Goal: Complete application form

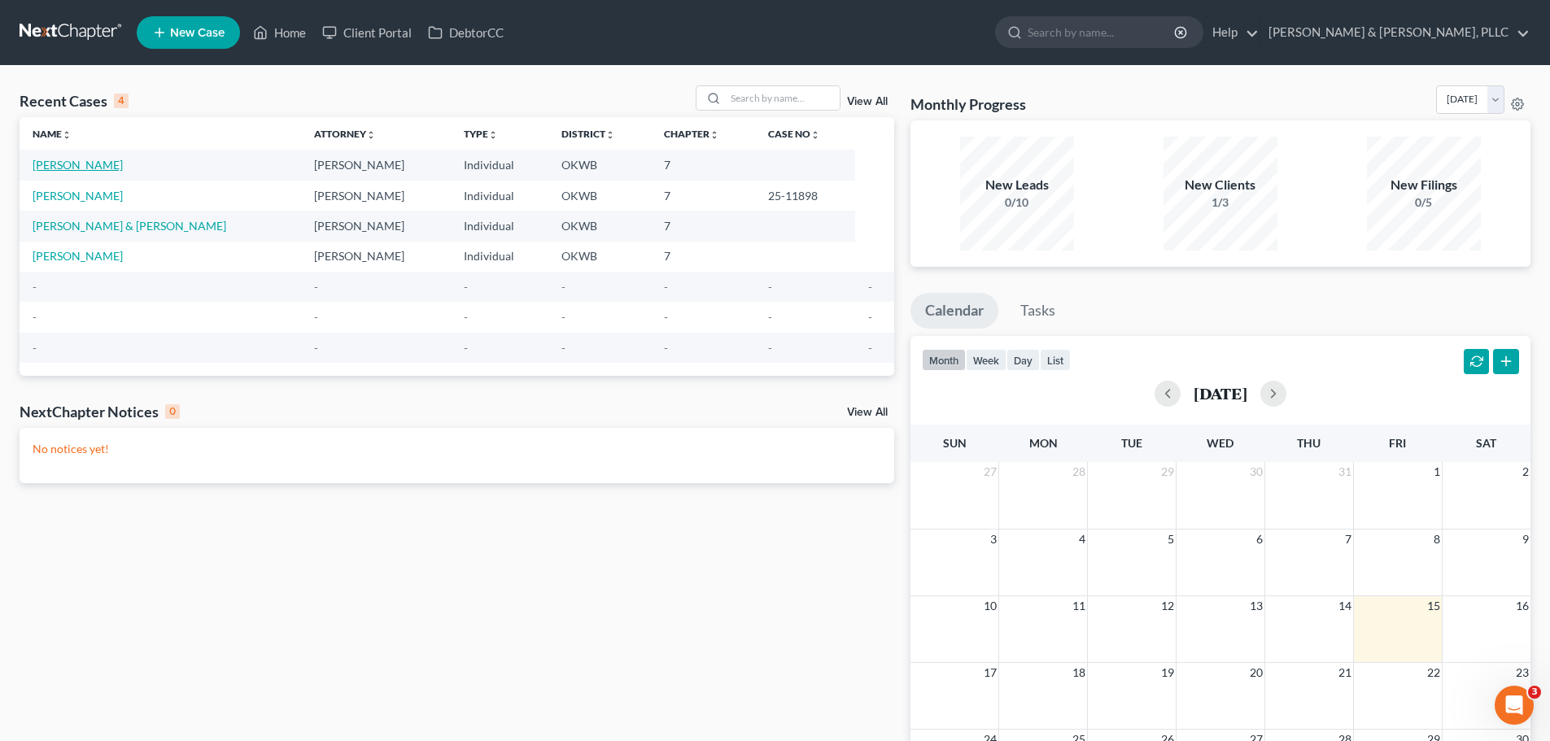
click at [83, 163] on link "[PERSON_NAME]" at bounding box center [78, 165] width 90 height 14
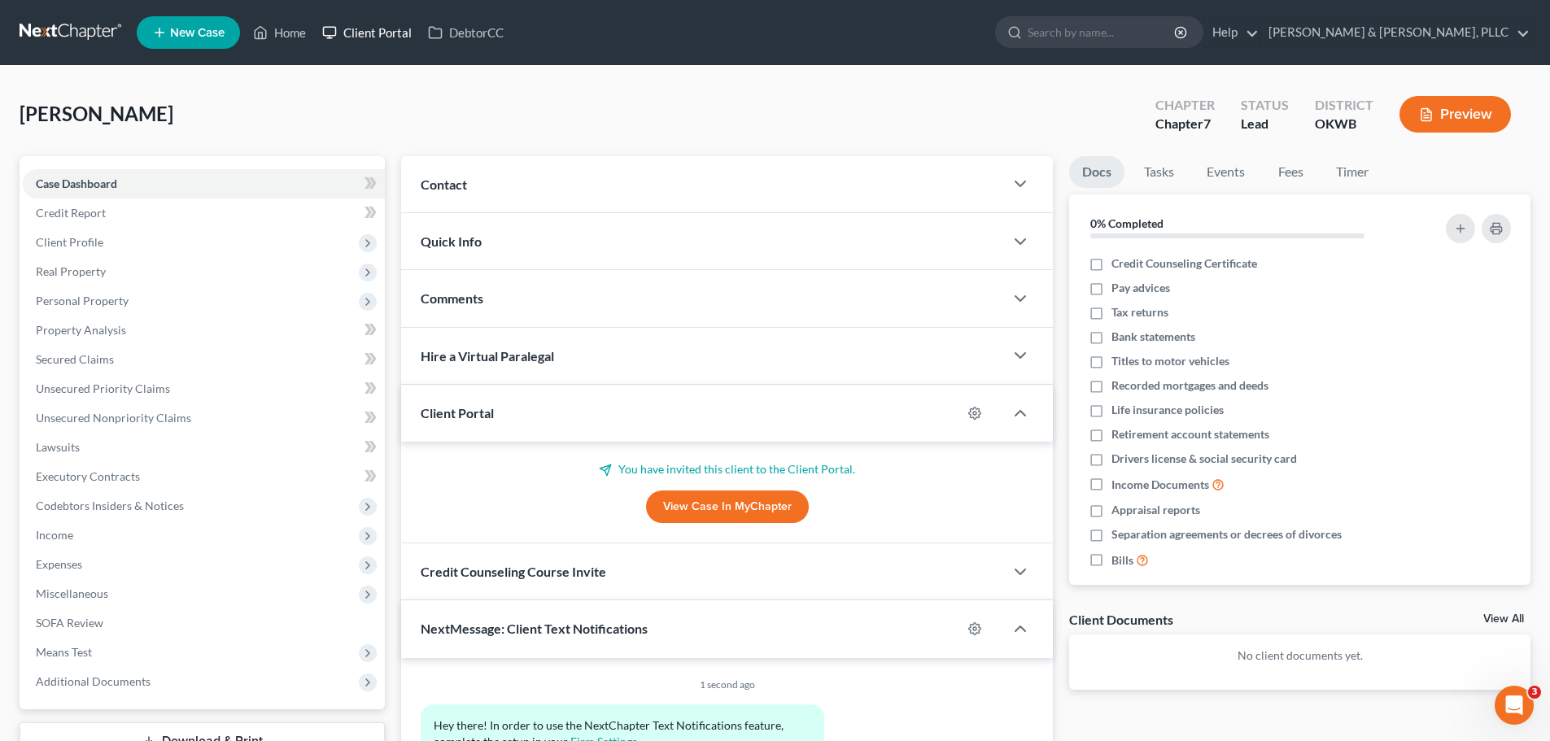
click at [358, 26] on link "Client Portal" at bounding box center [367, 32] width 106 height 29
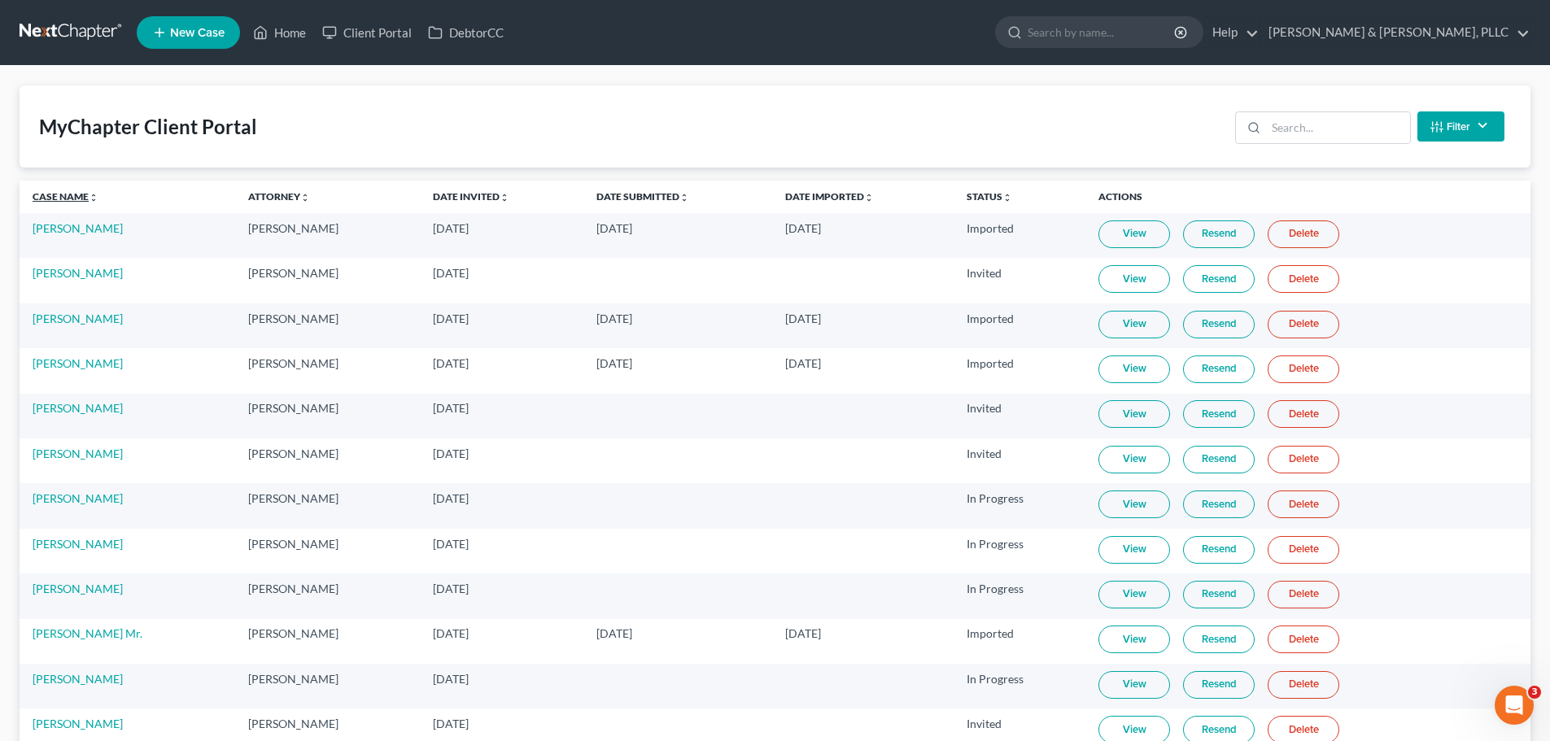
click at [50, 194] on link "Case Name unfold_more expand_more expand_less" at bounding box center [66, 196] width 66 height 12
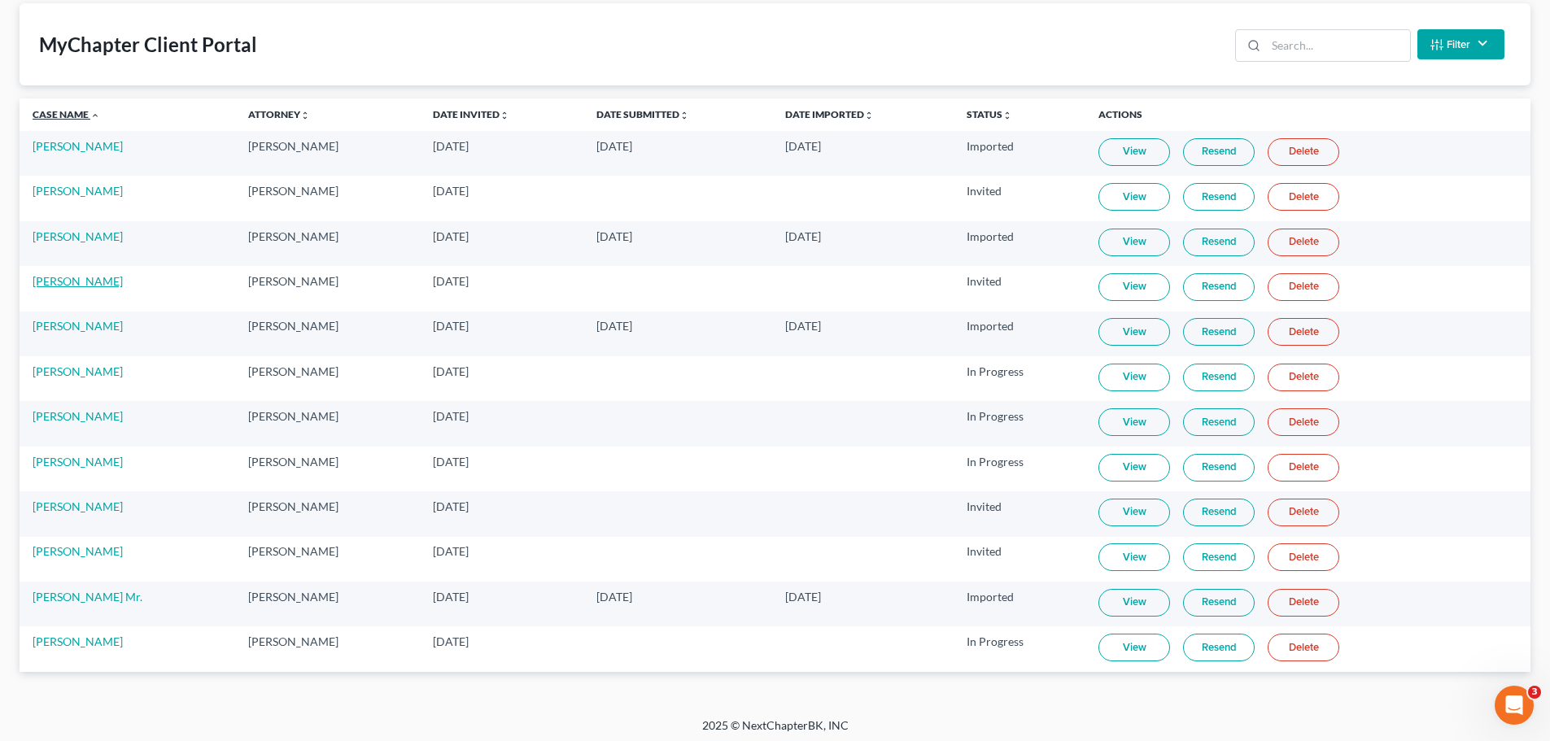
scroll to position [88, 0]
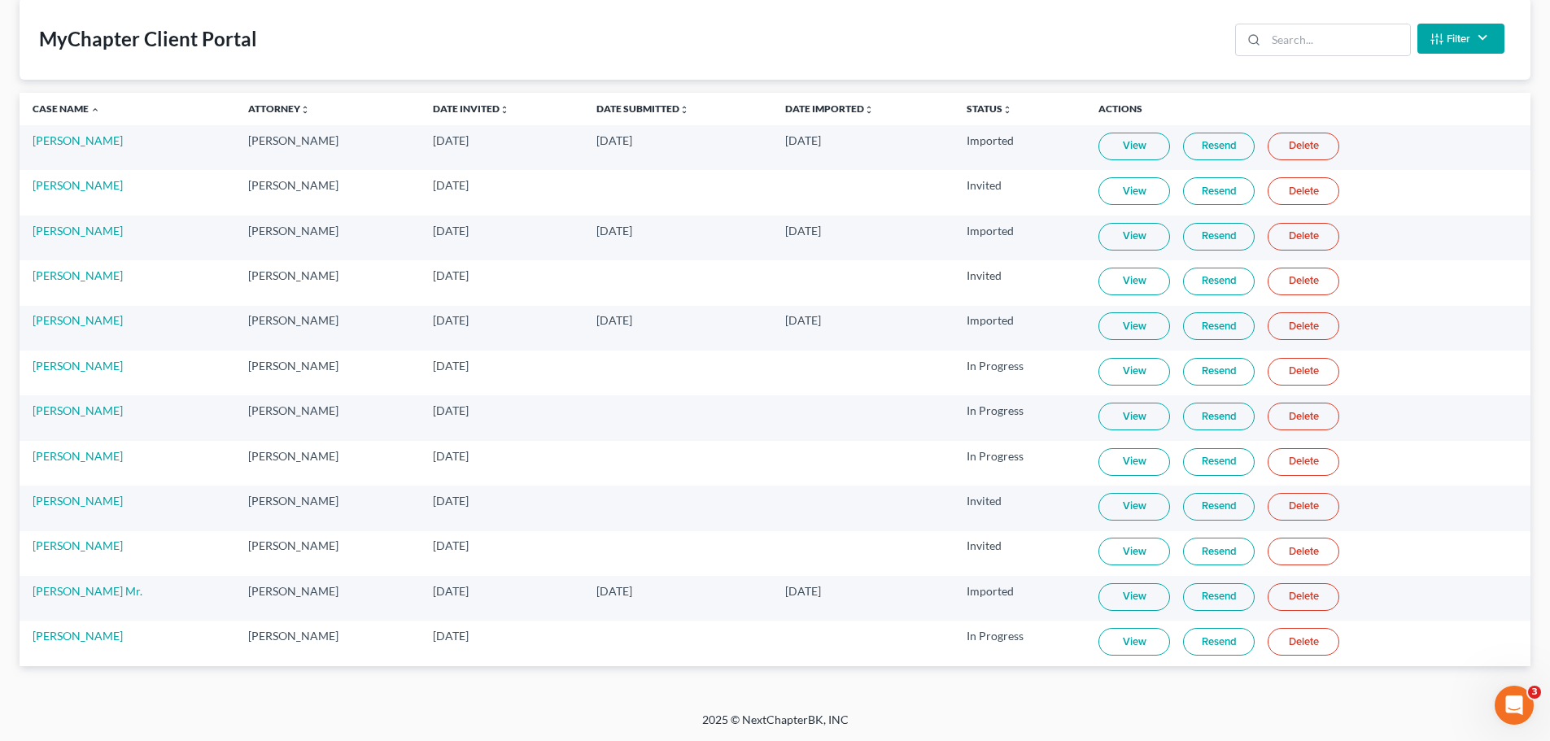
click at [1132, 413] on link "View" at bounding box center [1134, 417] width 72 height 28
click at [62, 456] on link "[PERSON_NAME]" at bounding box center [78, 456] width 90 height 14
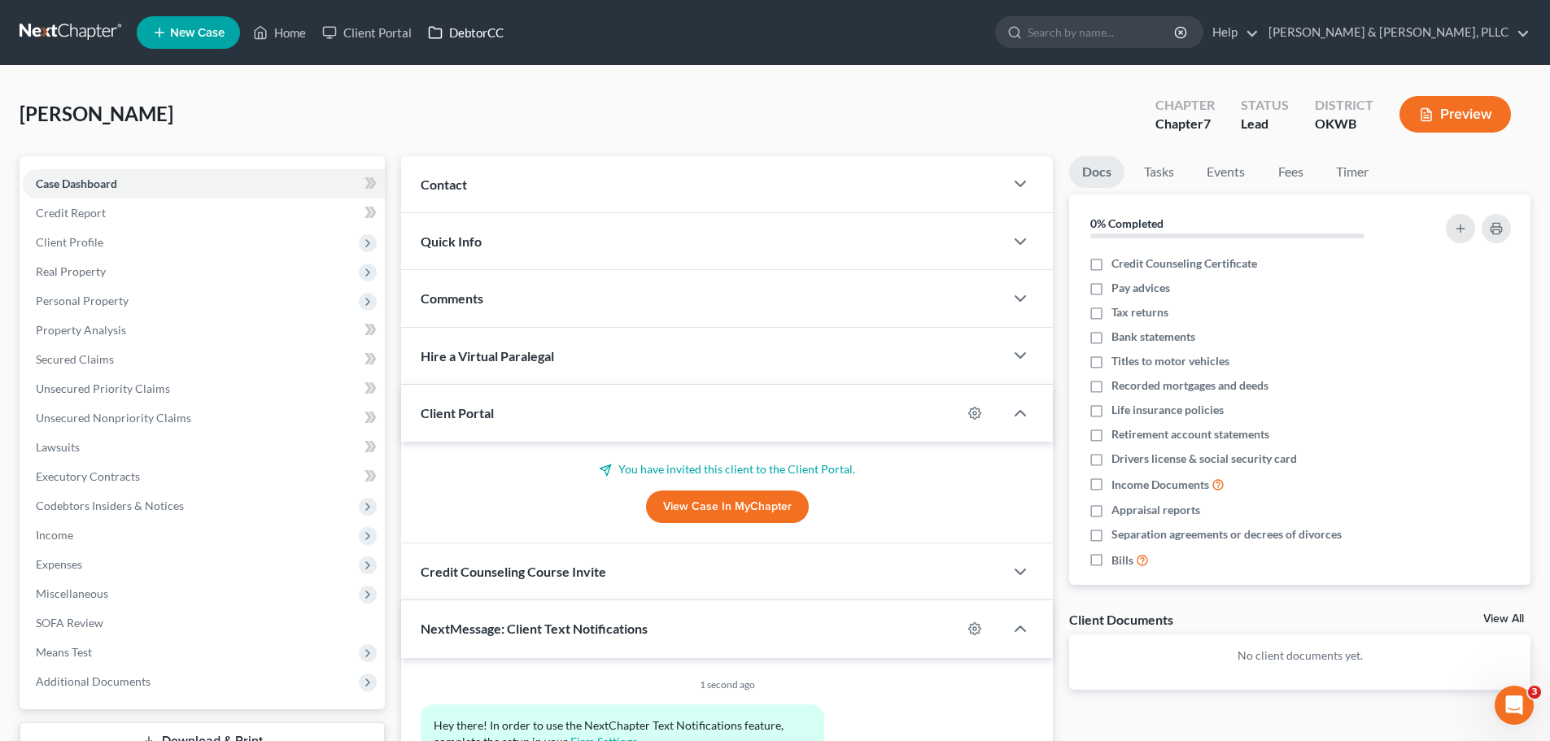
click at [471, 46] on link "DebtorCC" at bounding box center [466, 32] width 92 height 29
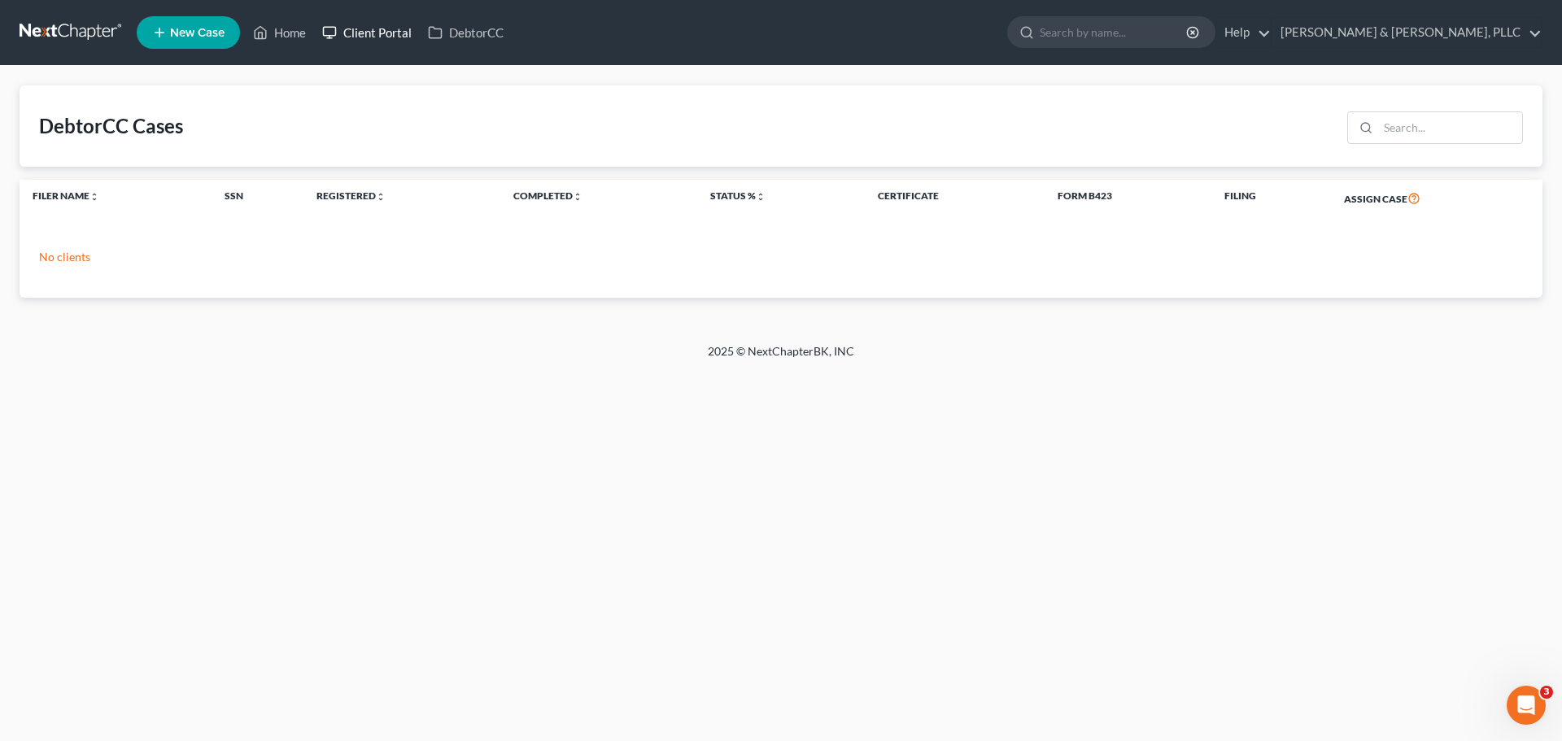
click at [360, 34] on link "Client Portal" at bounding box center [367, 32] width 106 height 29
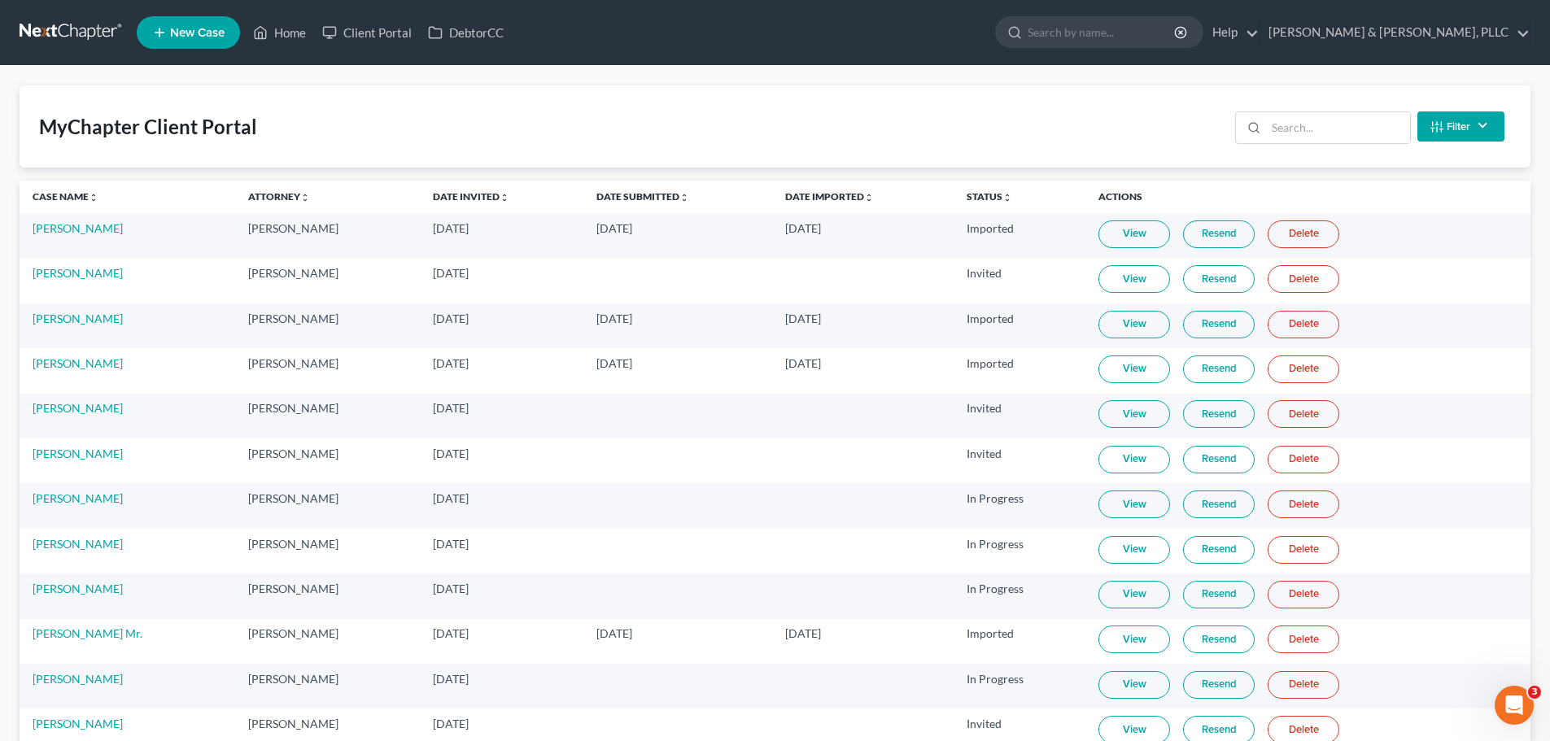
click at [70, 190] on th "Case Name unfold_more expand_more expand_less" at bounding box center [128, 197] width 216 height 33
click at [70, 194] on link "Case Name unfold_more expand_more expand_less" at bounding box center [66, 196] width 66 height 12
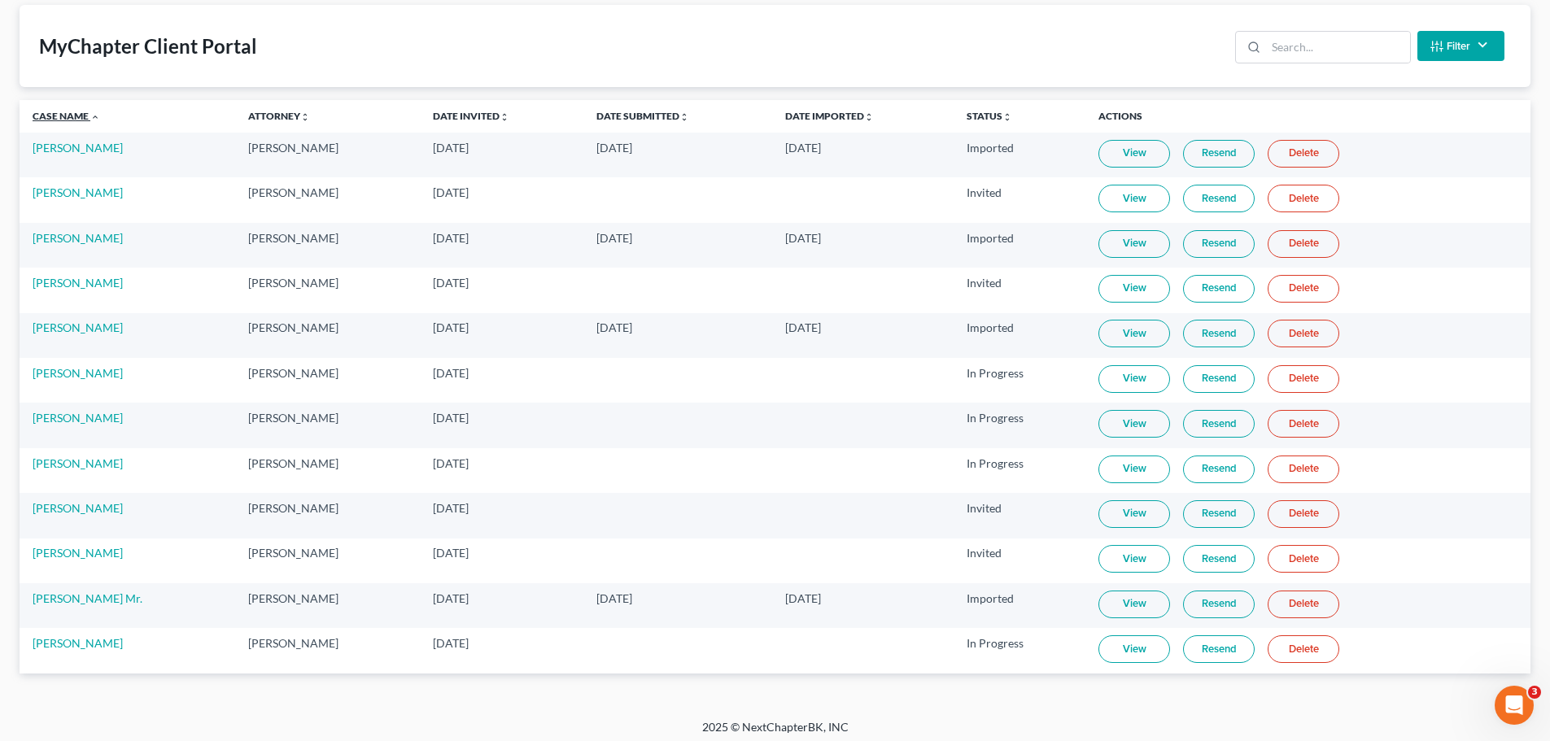
scroll to position [88, 0]
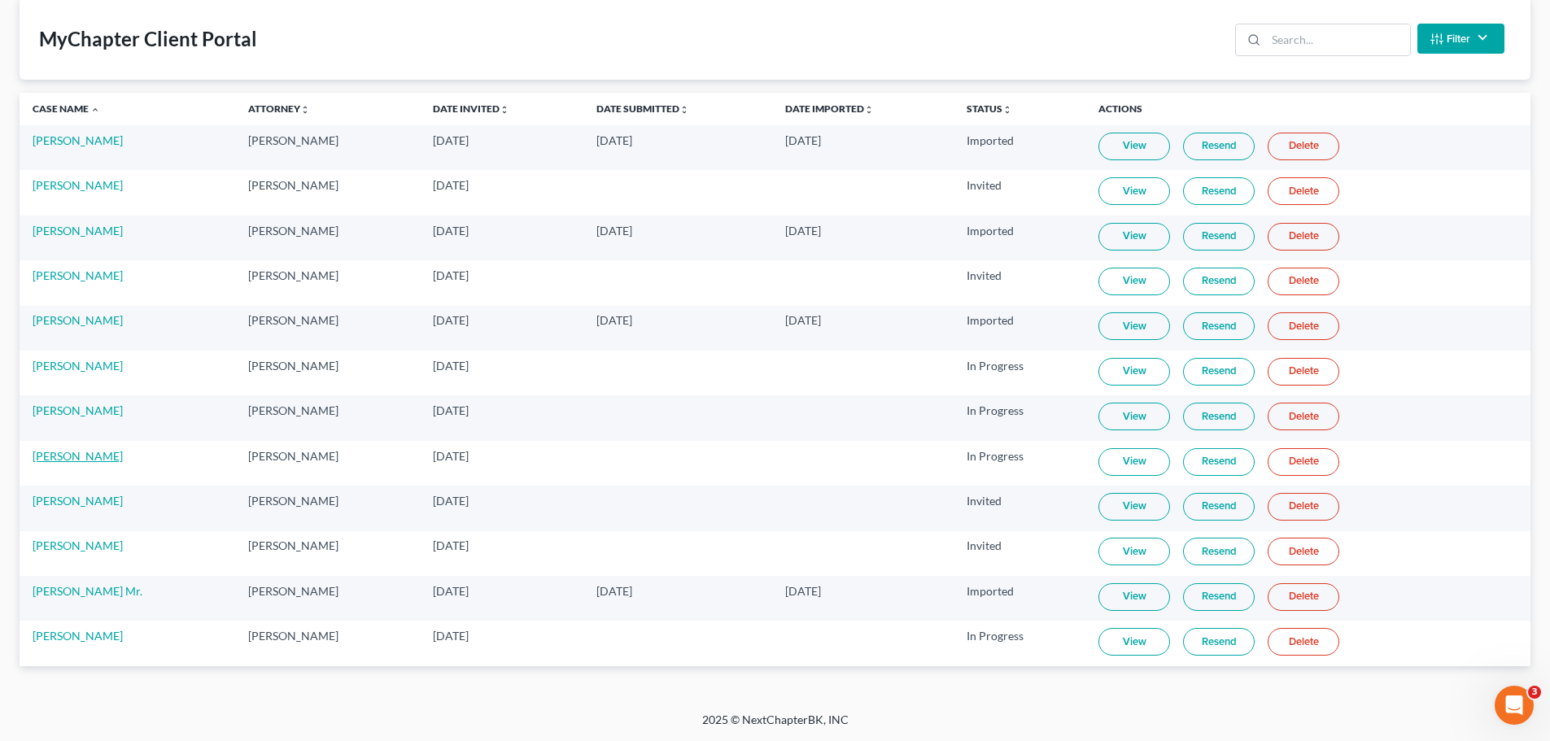
click at [63, 460] on link "[PERSON_NAME]" at bounding box center [78, 456] width 90 height 14
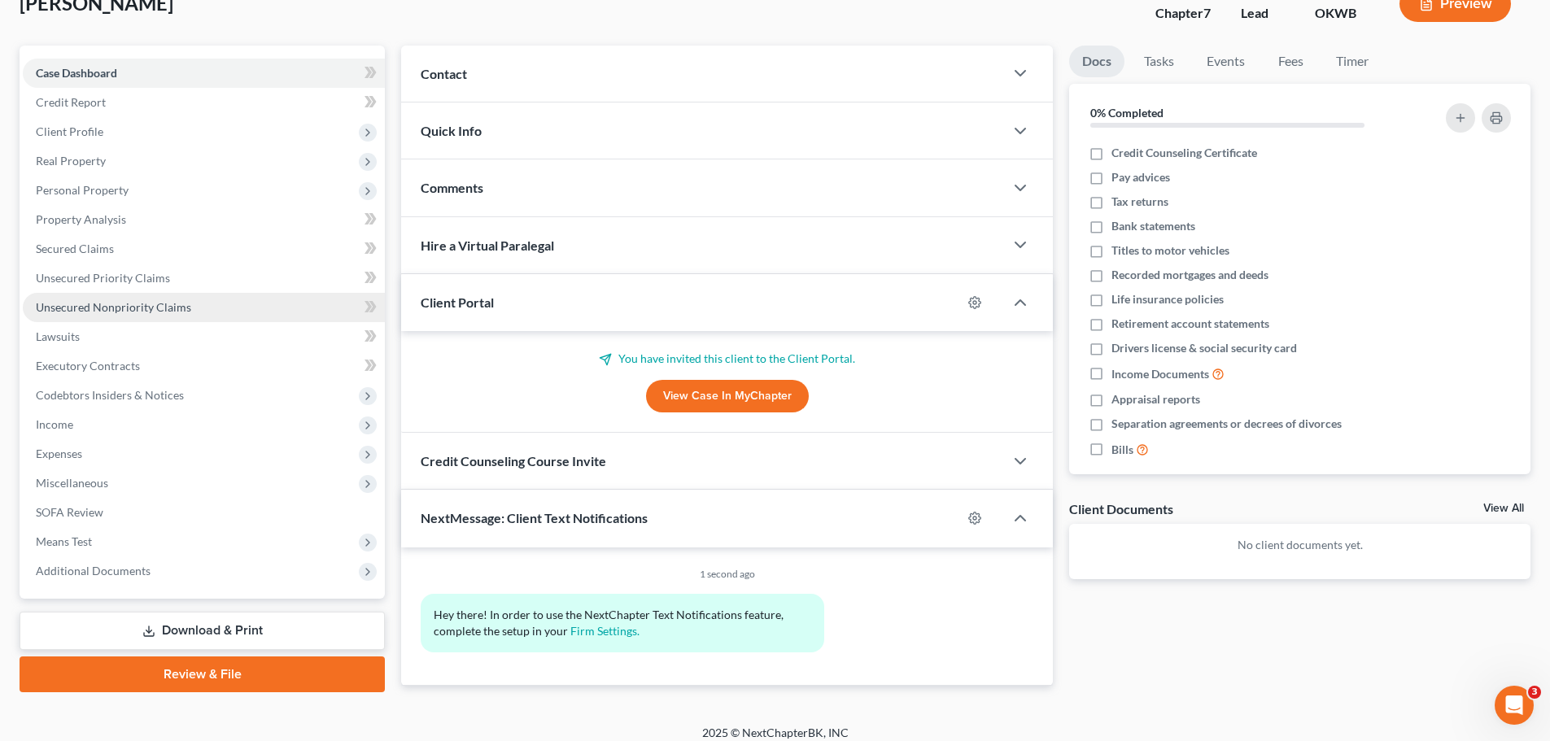
scroll to position [124, 0]
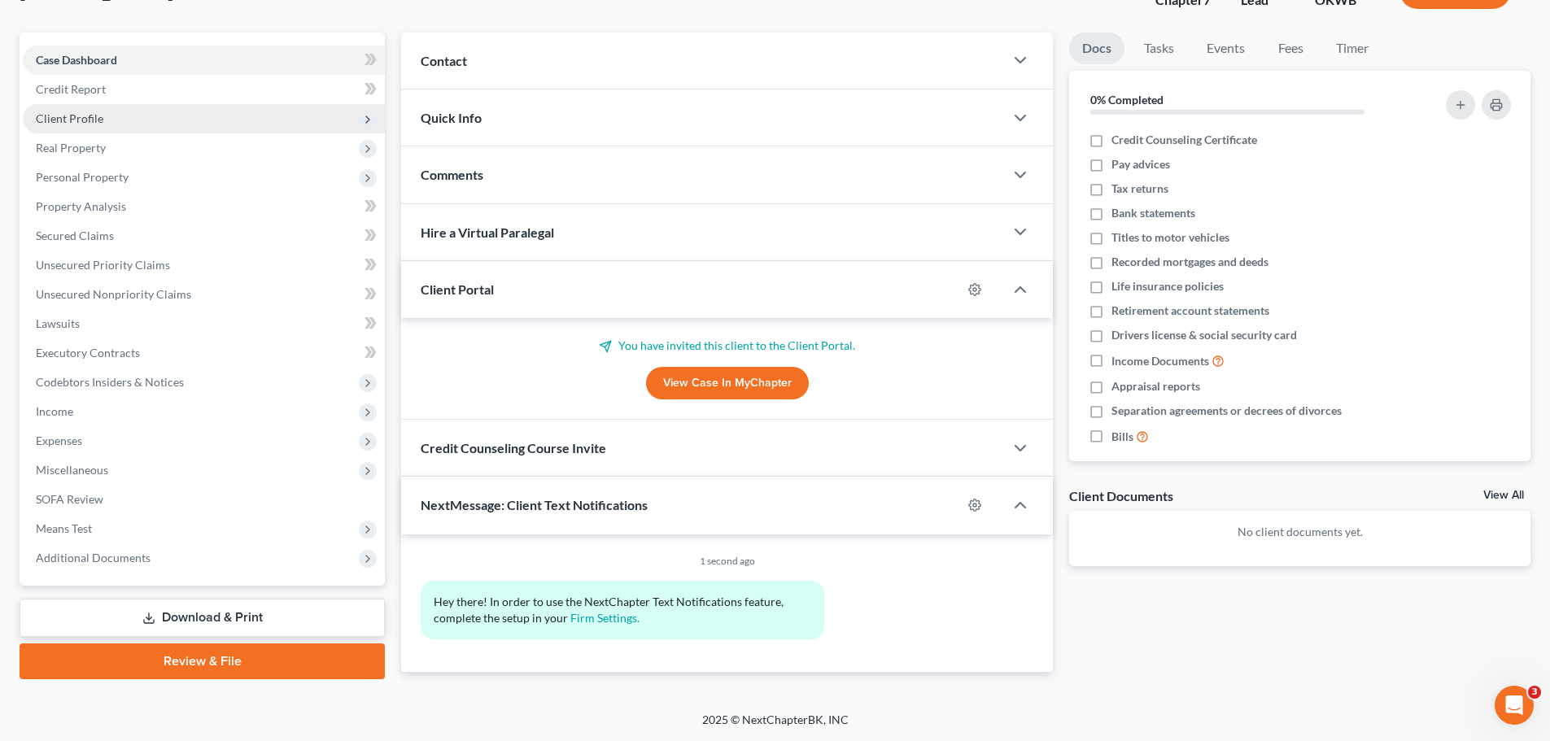
click at [94, 125] on span "Client Profile" at bounding box center [204, 118] width 362 height 29
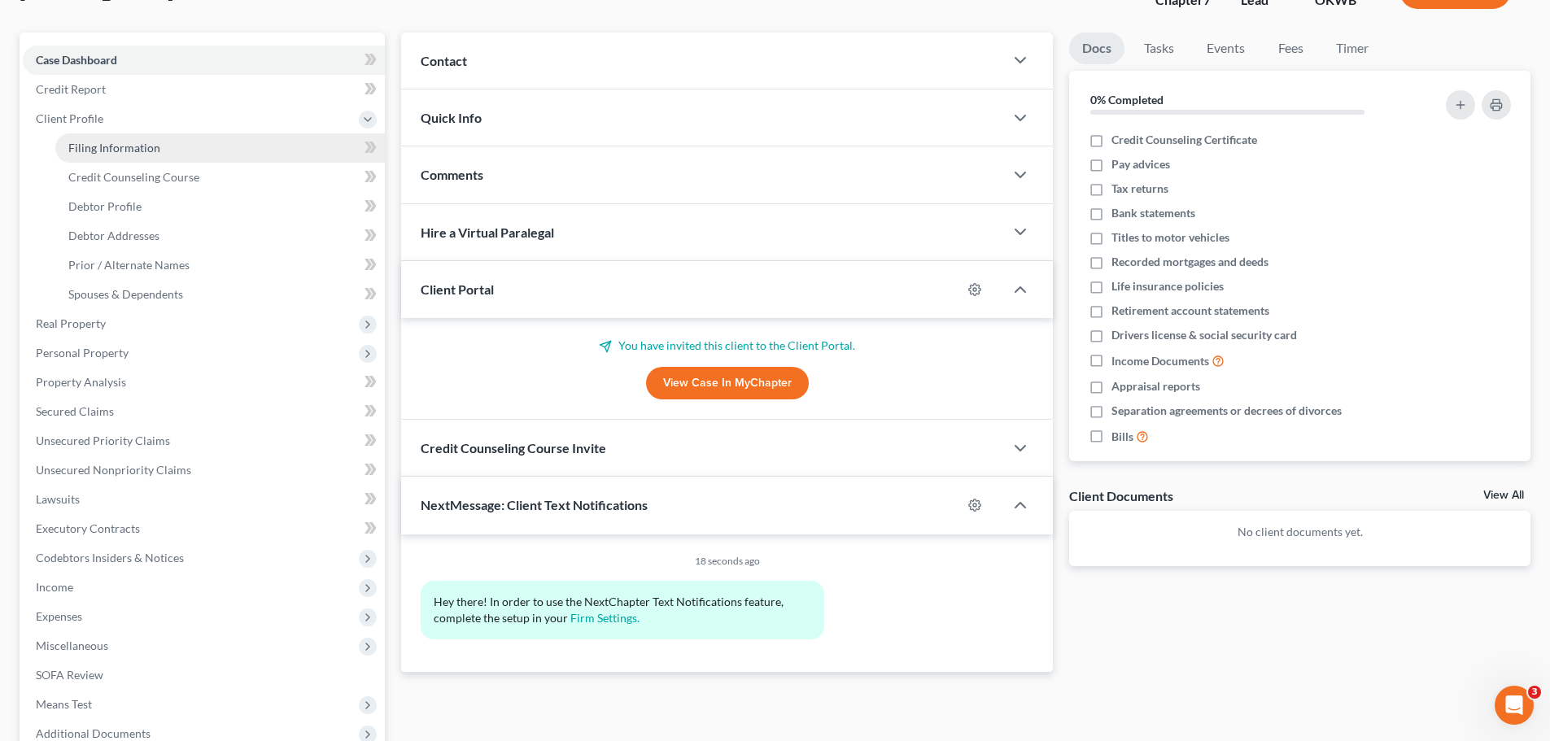
click at [93, 150] on span "Filing Information" at bounding box center [114, 148] width 92 height 14
select select "1"
select select "0"
select select "37"
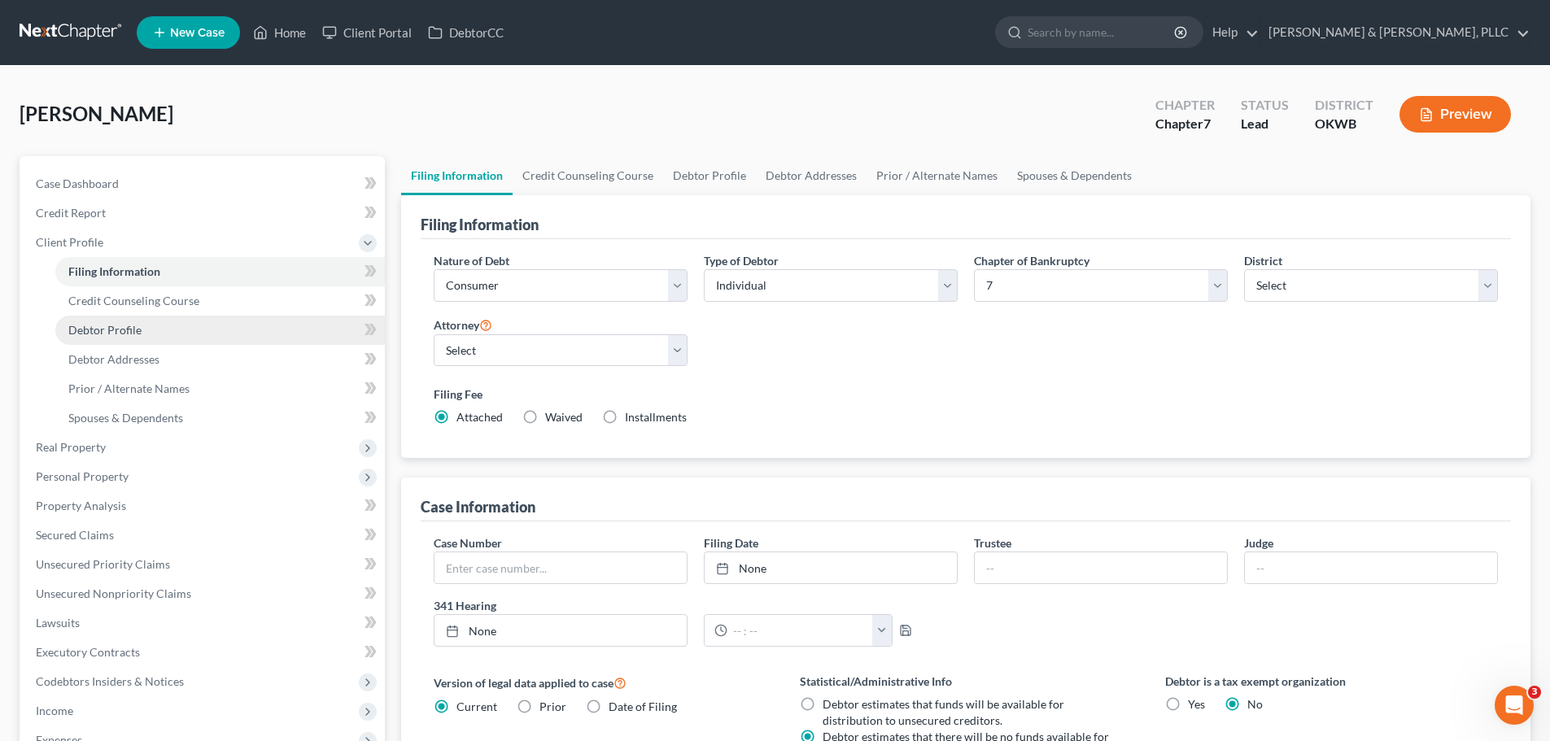
click at [99, 335] on span "Debtor Profile" at bounding box center [104, 330] width 73 height 14
select select "0"
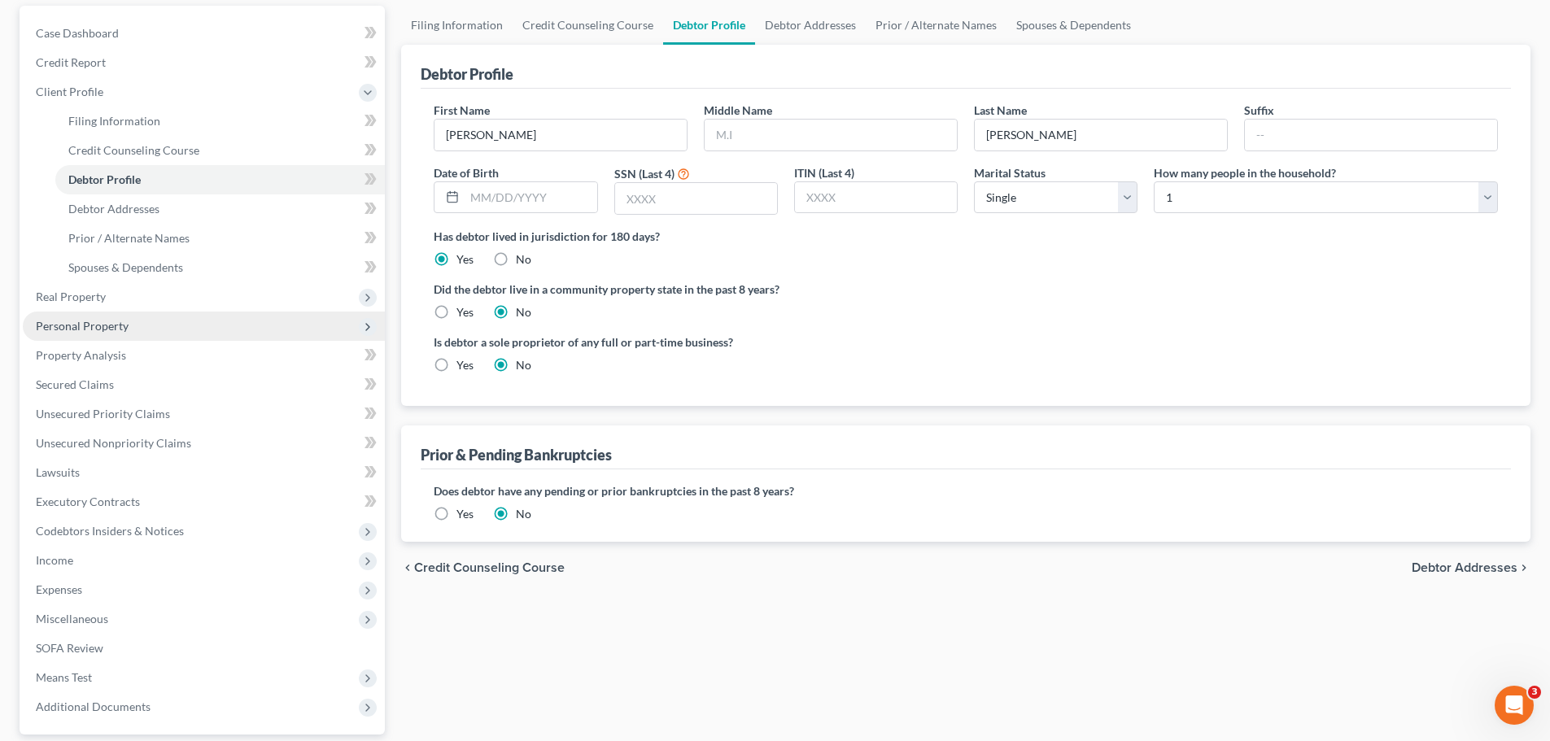
scroll to position [163, 0]
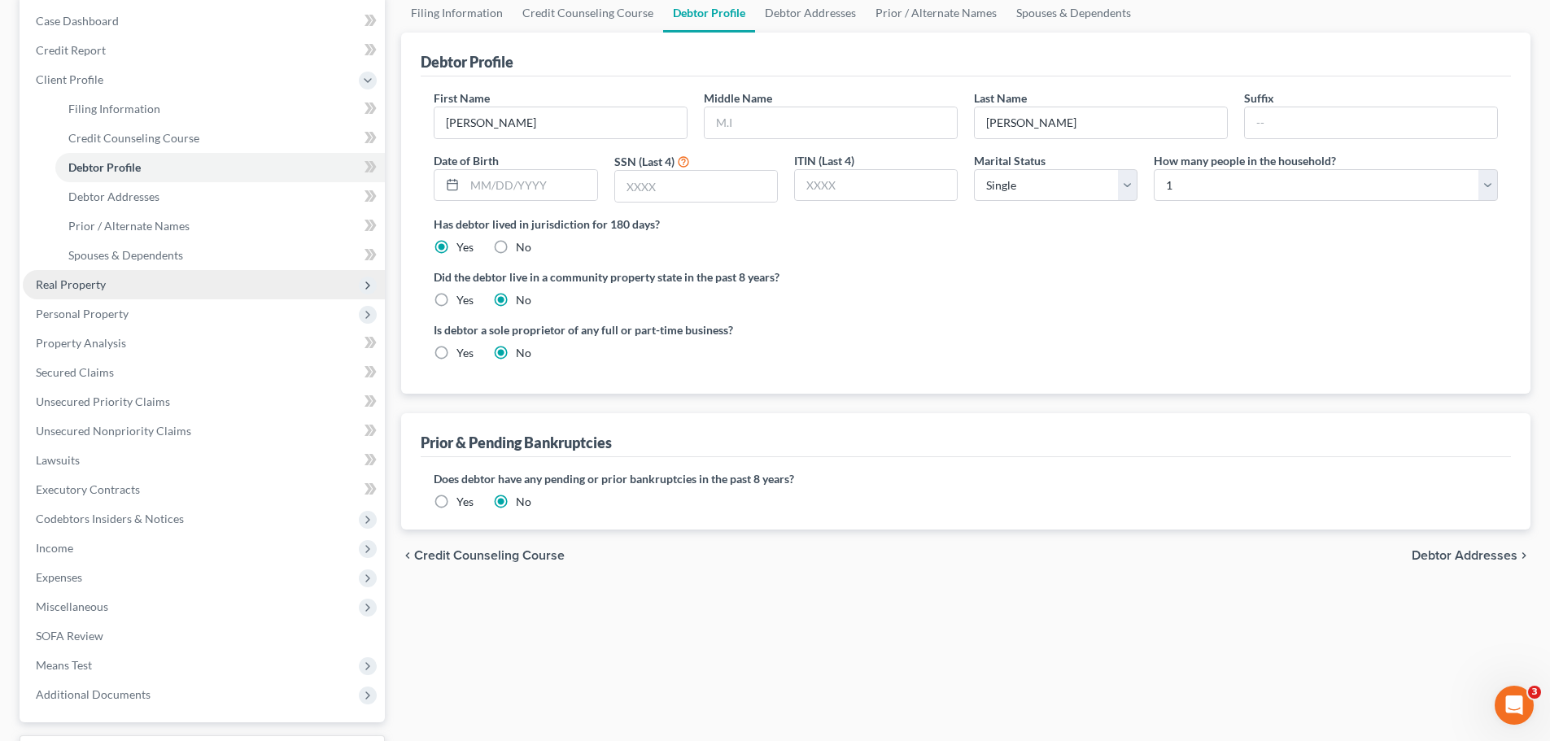
click at [98, 288] on span "Real Property" at bounding box center [71, 284] width 70 height 14
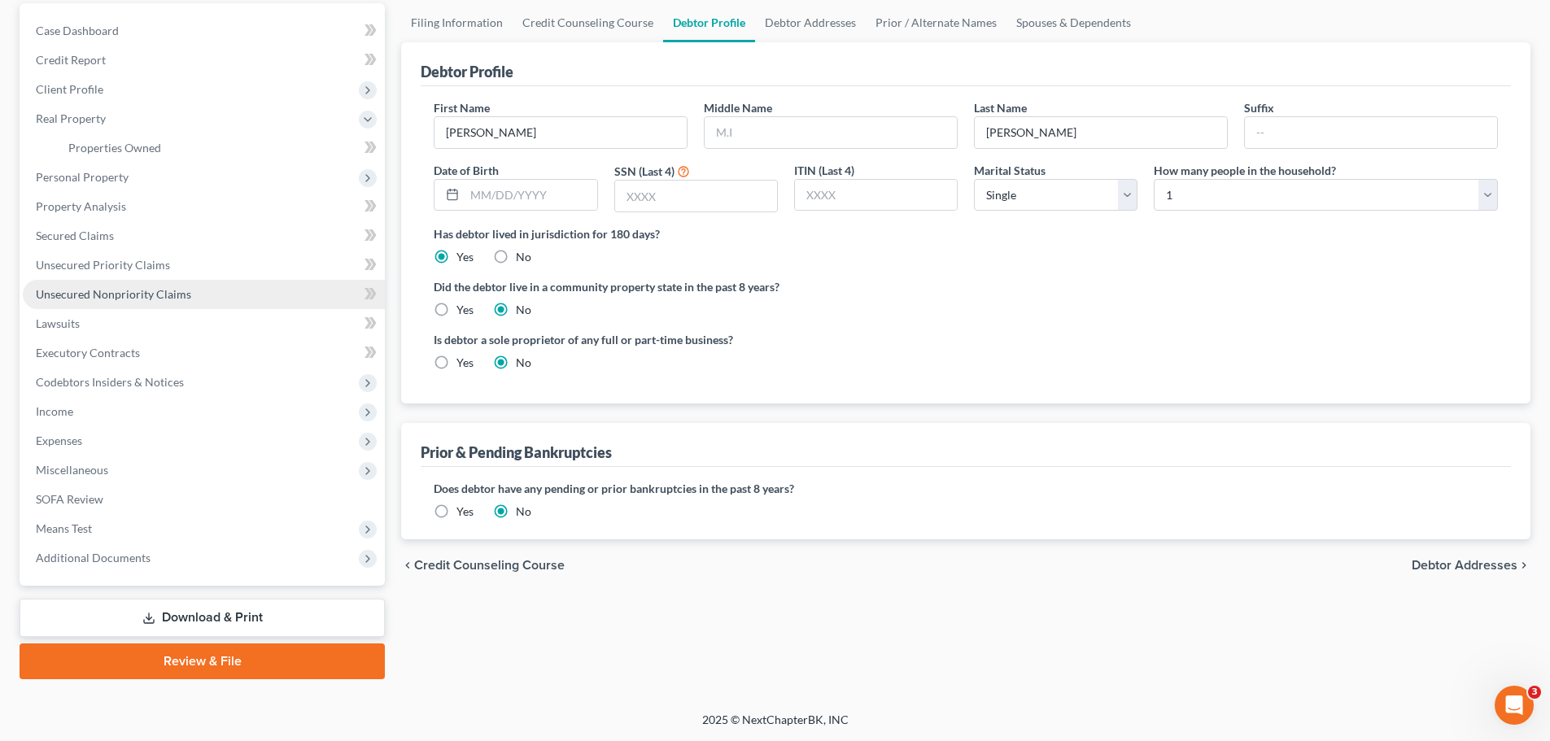
scroll to position [153, 0]
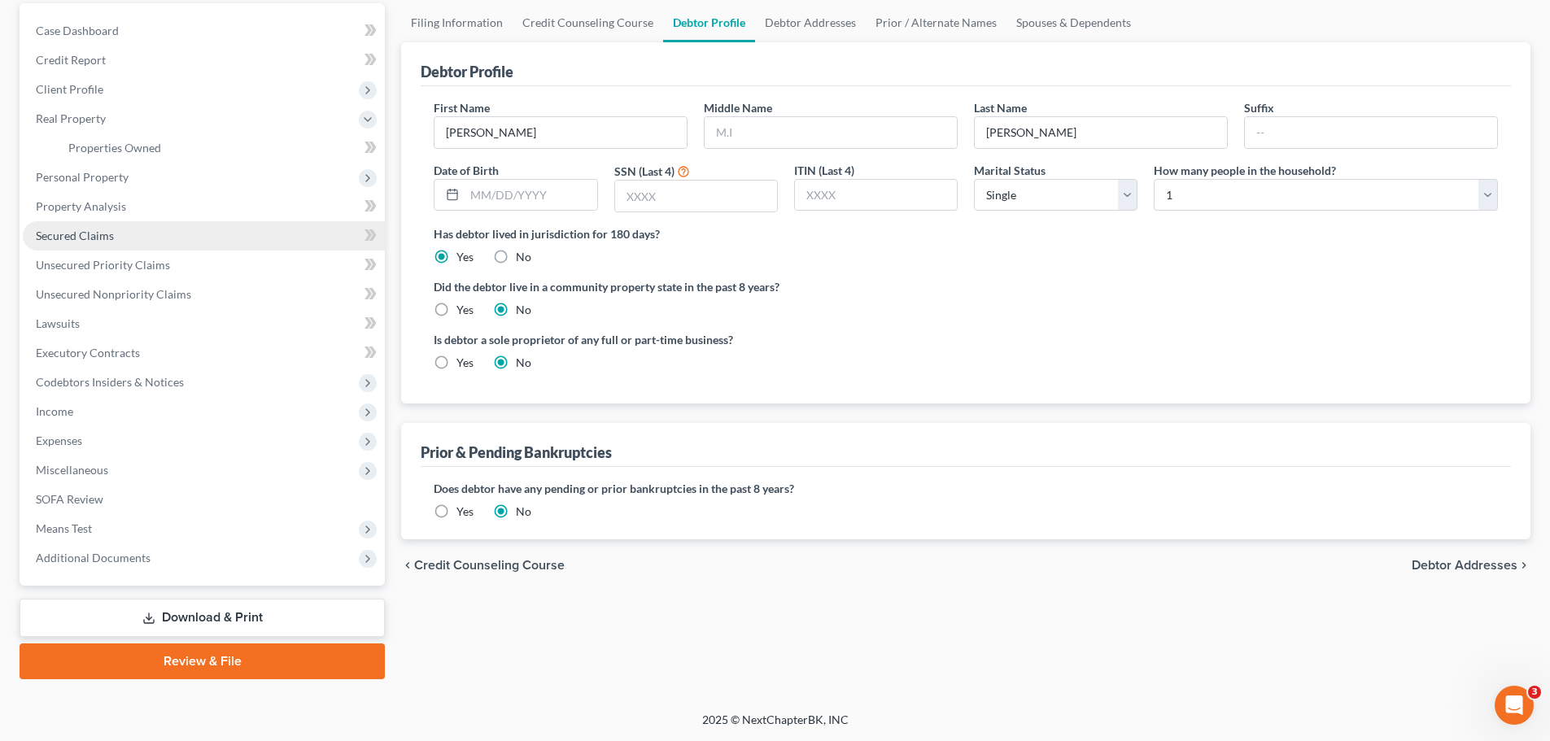
click at [85, 235] on span "Secured Claims" at bounding box center [75, 236] width 78 height 14
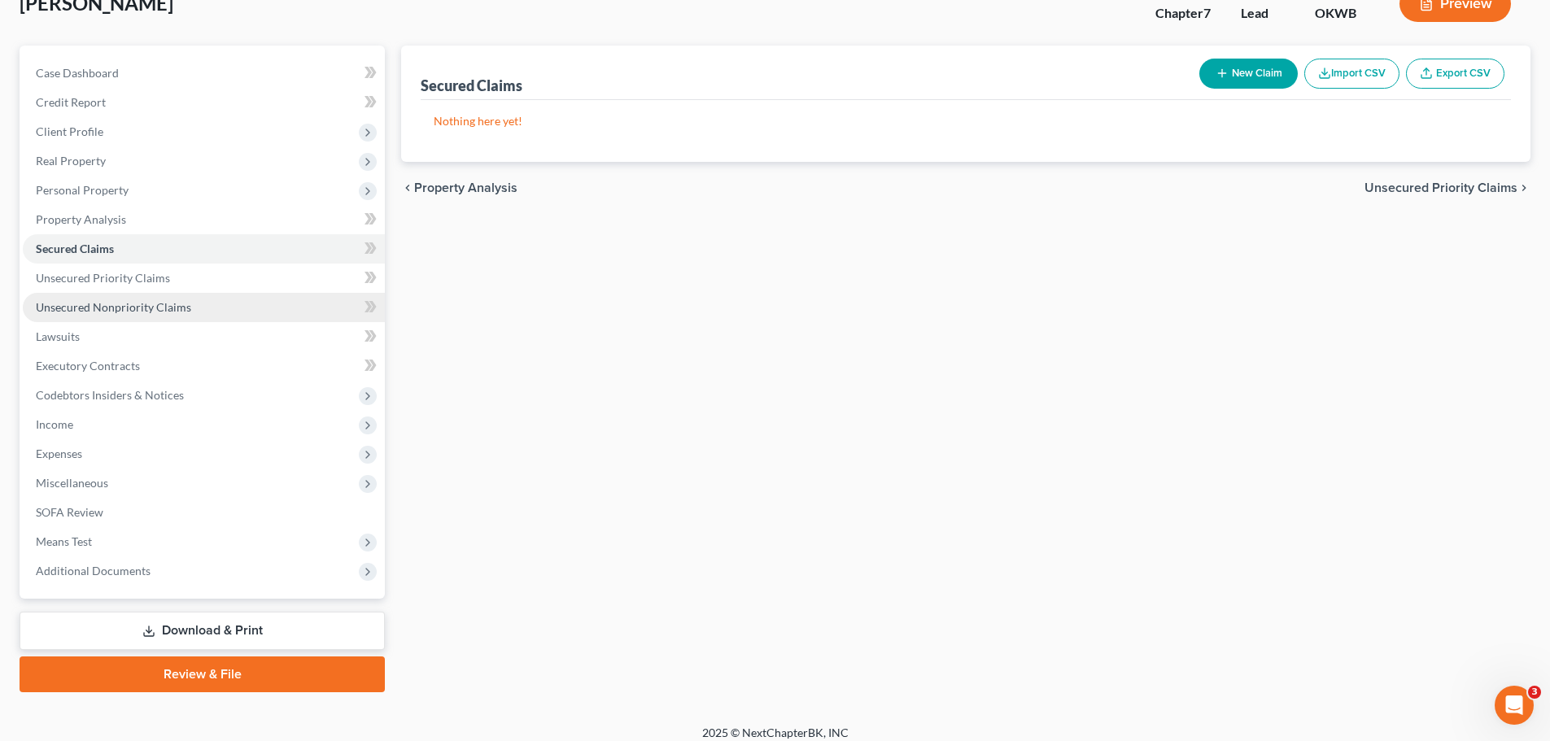
scroll to position [124, 0]
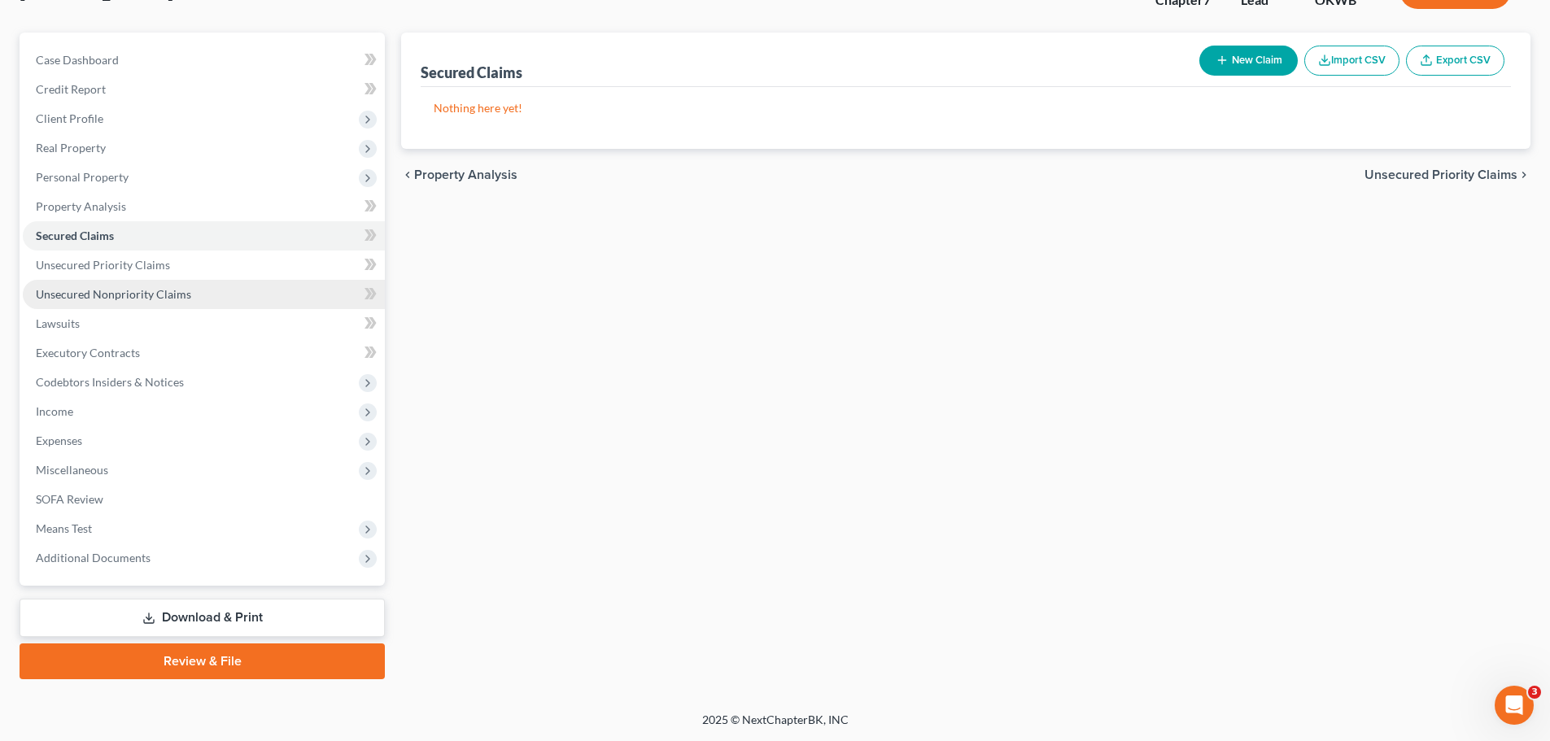
click at [111, 291] on span "Unsecured Nonpriority Claims" at bounding box center [113, 294] width 155 height 14
